Goal: Browse casually

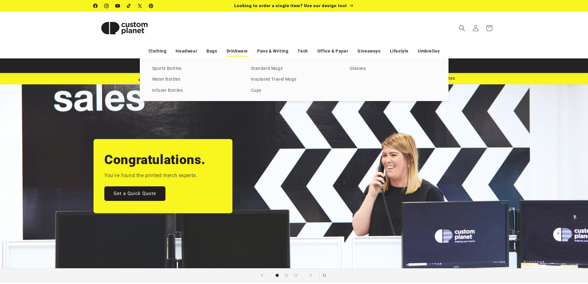
click at [232, 52] on link "Drinkware" at bounding box center [236, 51] width 21 height 11
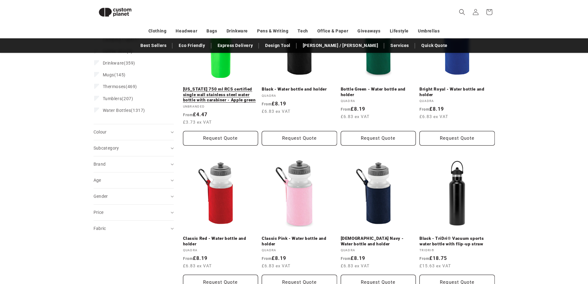
scroll to position [85, 0]
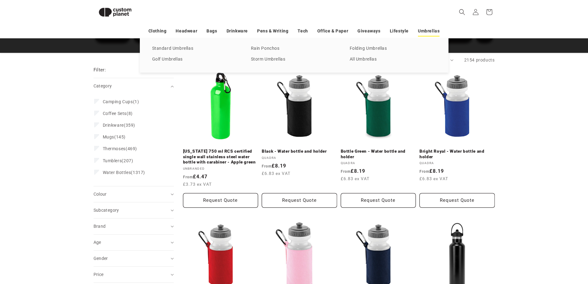
click at [426, 32] on link "Umbrellas" at bounding box center [429, 31] width 22 height 11
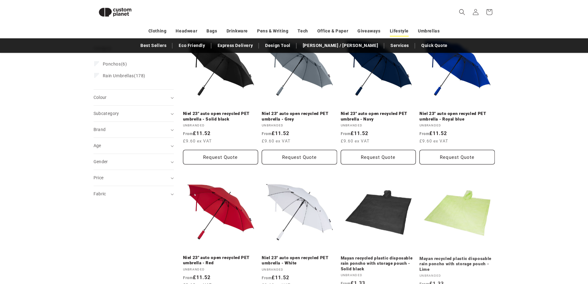
scroll to position [115, 0]
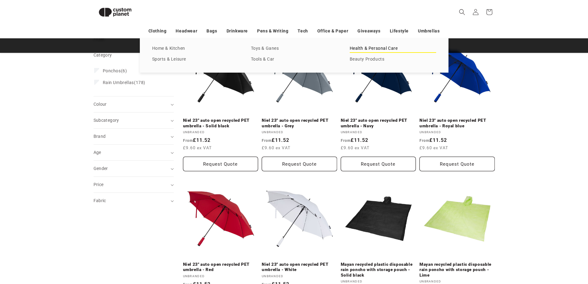
click at [375, 49] on link "Health & Personal Care" at bounding box center [393, 48] width 86 height 8
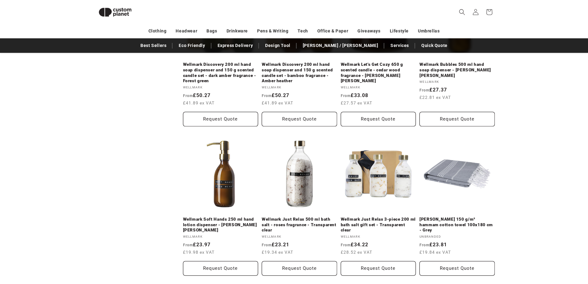
scroll to position [609, 0]
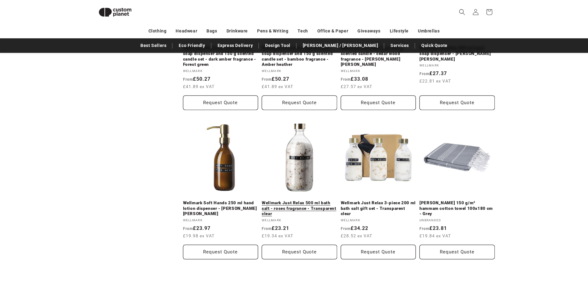
click at [310, 200] on link "Wellmark Just Relax 500 ml bath salt - roses fragrance - Transparent clear" at bounding box center [299, 208] width 75 height 16
